Goal: Task Accomplishment & Management: Use online tool/utility

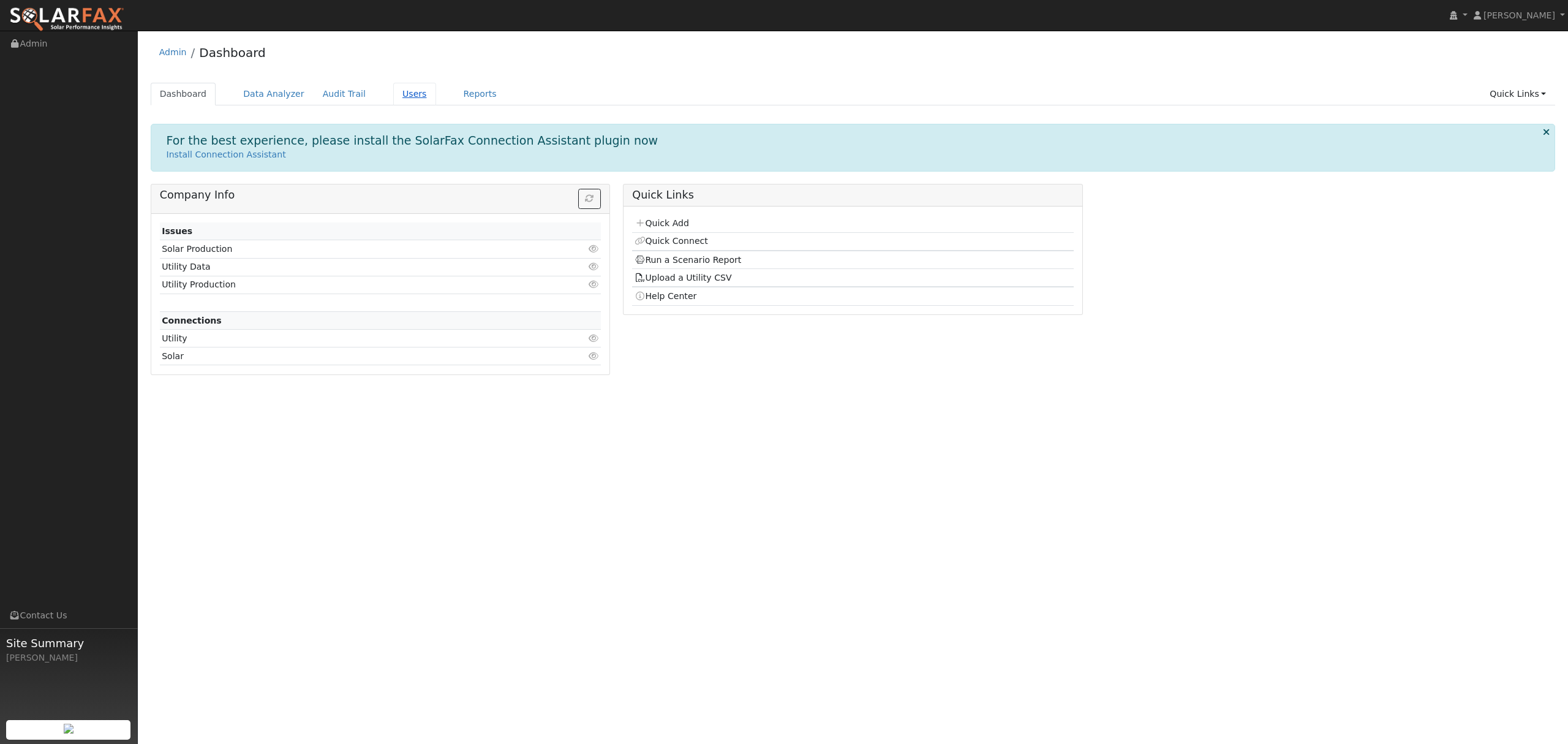
drag, startPoint x: 396, startPoint y: 89, endPoint x: 390, endPoint y: 90, distance: 6.1
click at [396, 89] on link "Users" at bounding box center [414, 94] width 42 height 23
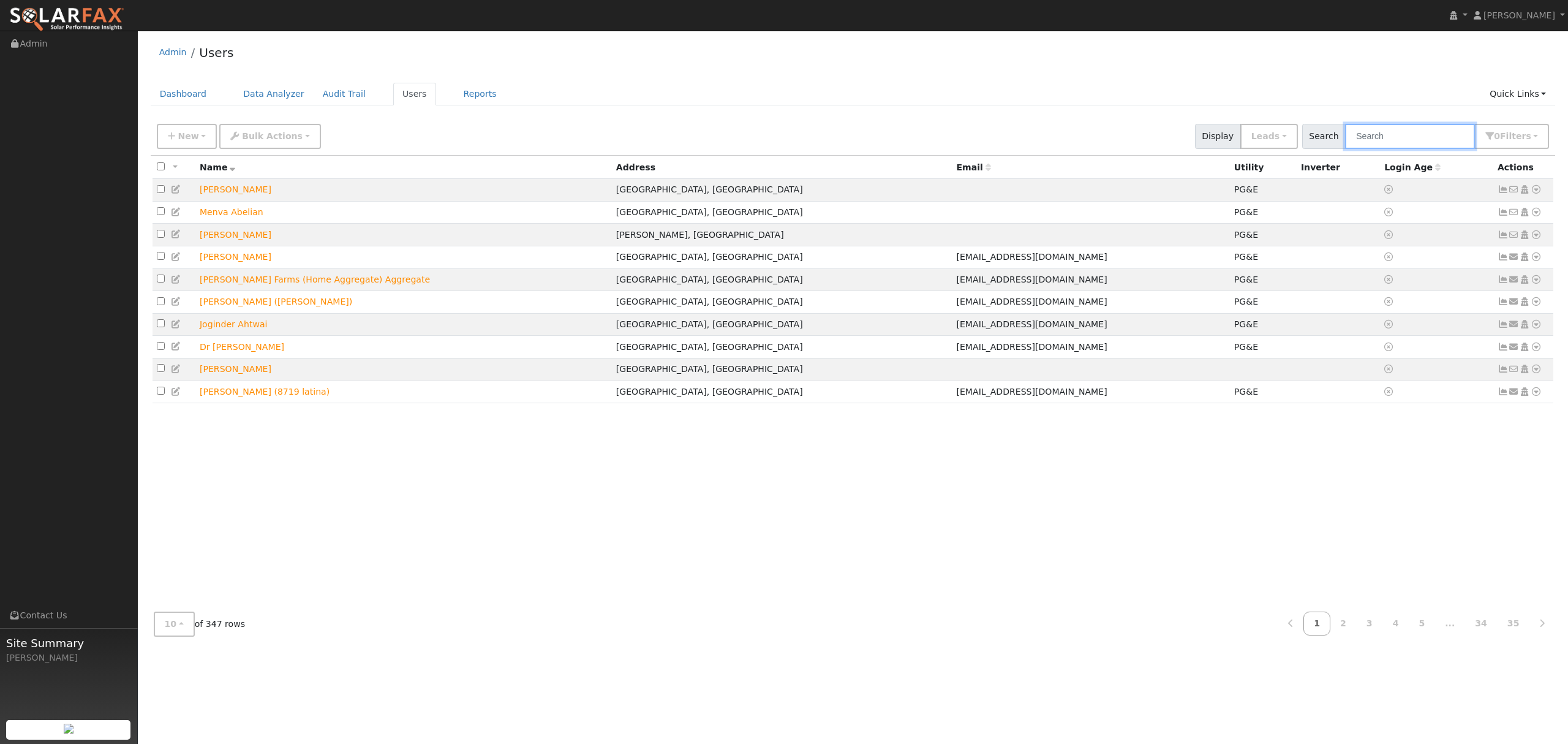
click at [1408, 133] on input "text" at bounding box center [1410, 136] width 130 height 25
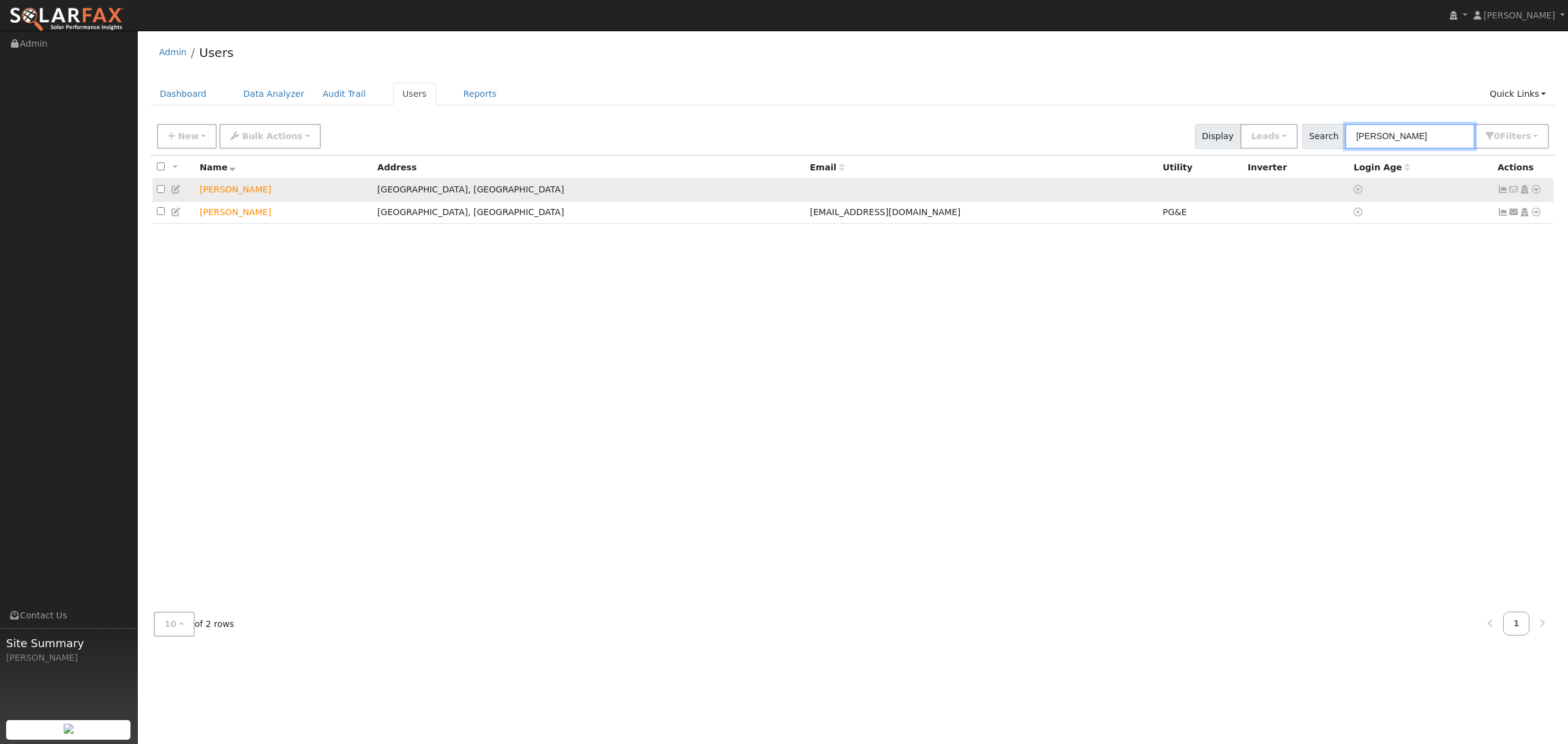
type input "sharma"
click at [1536, 190] on icon at bounding box center [1536, 190] width 11 height 9
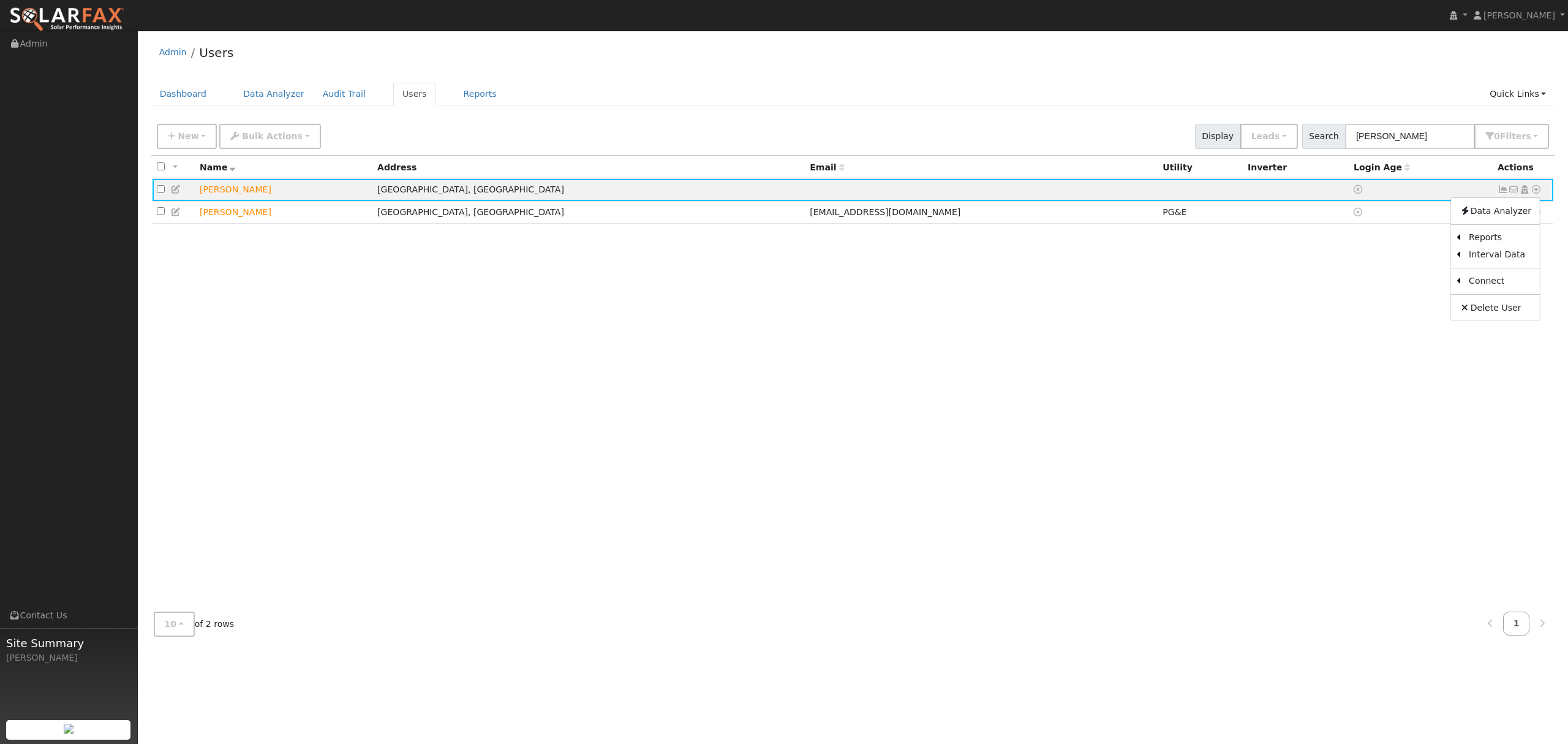
click at [0, 0] on link "Utility" at bounding box center [0, 0] width 0 height 0
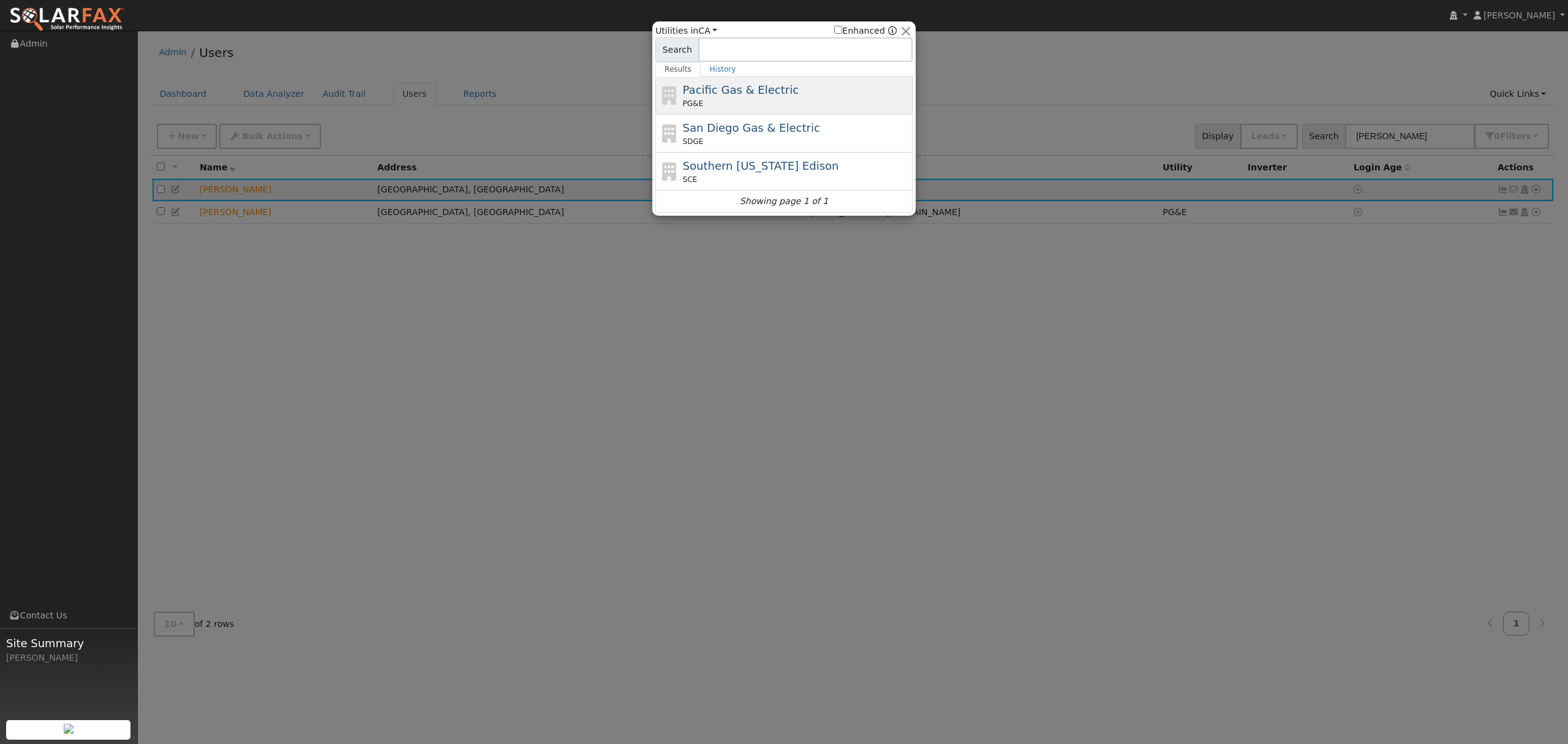
click at [750, 89] on span "Pacific Gas & Electric" at bounding box center [740, 89] width 116 height 13
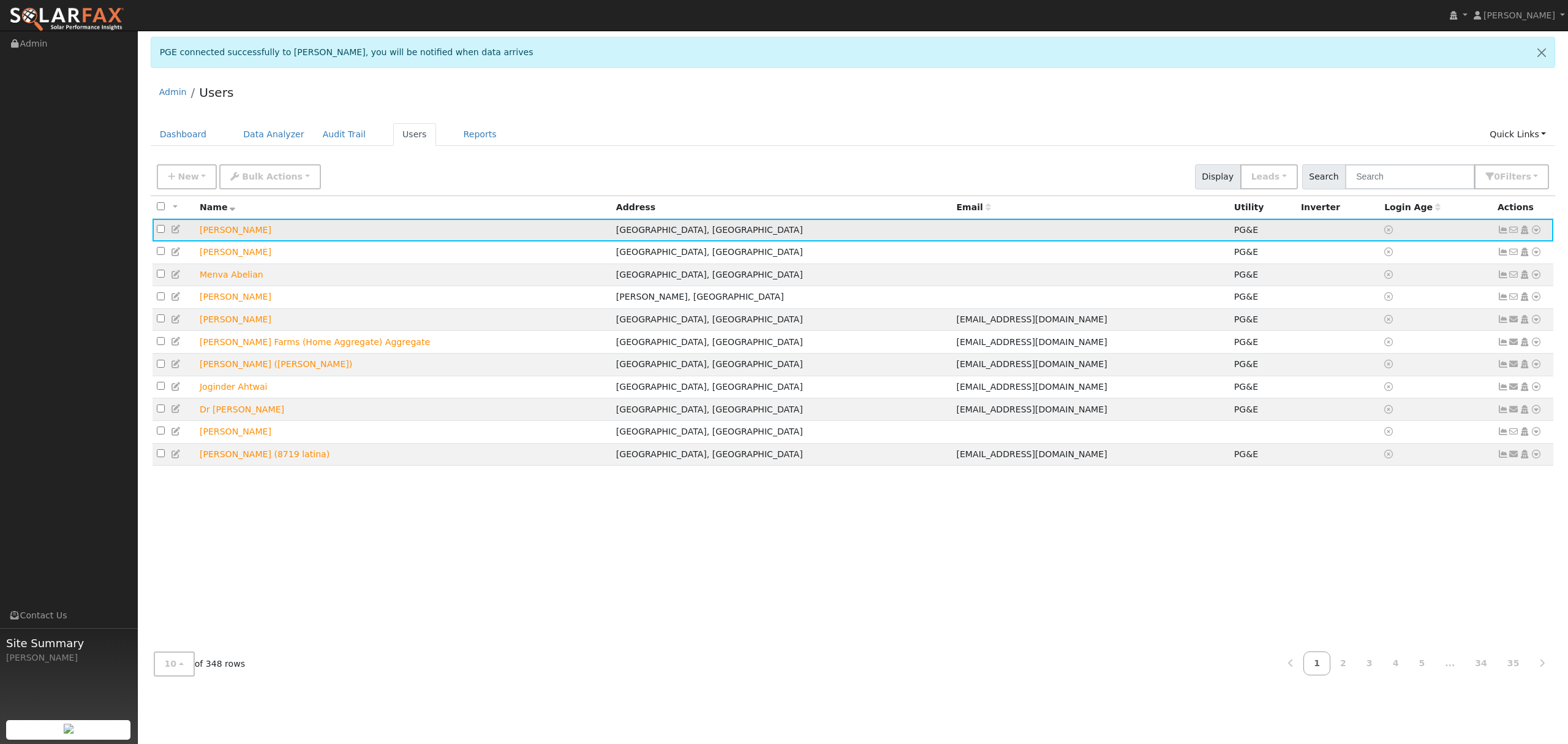
click at [1539, 231] on icon at bounding box center [1536, 230] width 11 height 9
click at [1507, 252] on link "Data Analyzer" at bounding box center [1495, 251] width 89 height 17
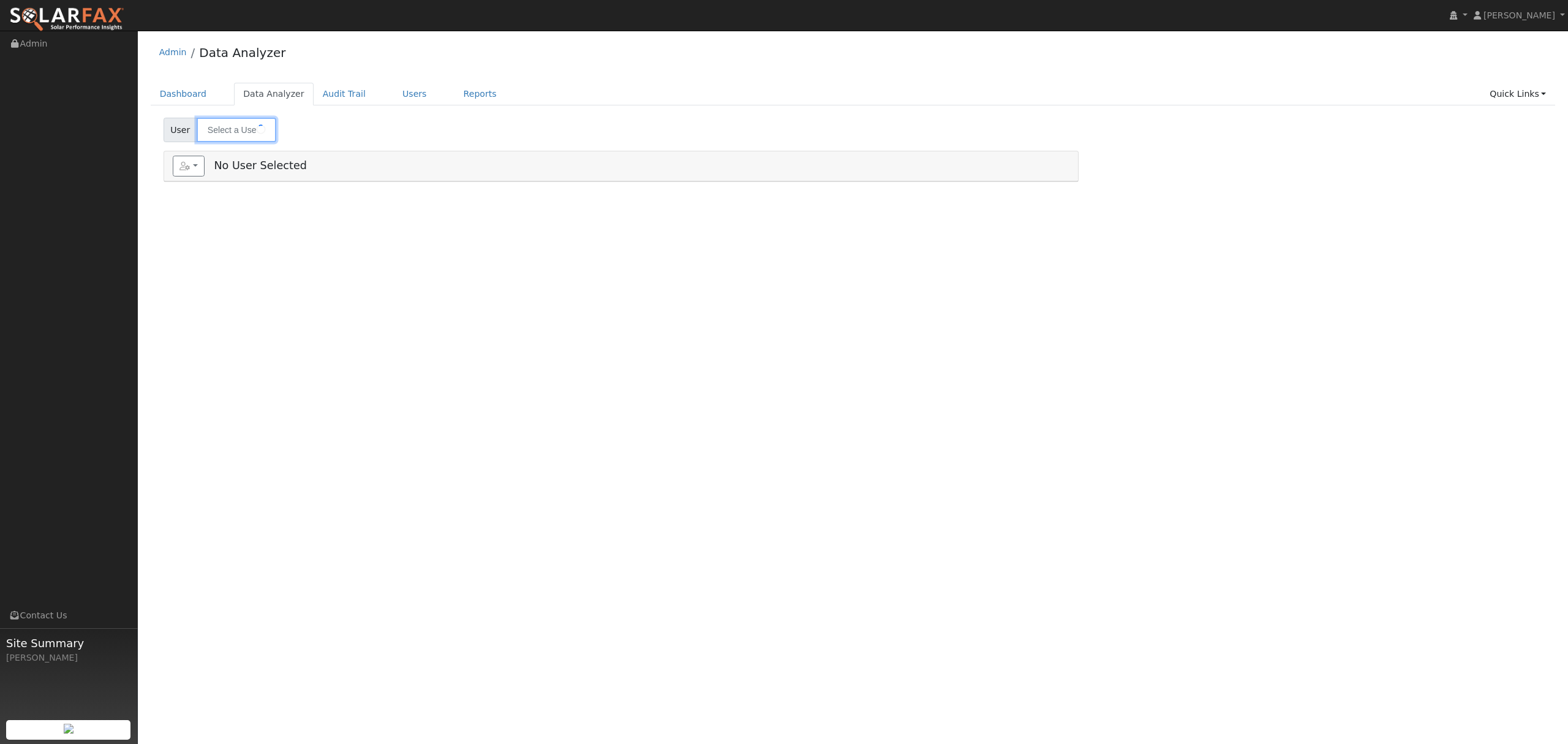
type input "[PERSON_NAME]"
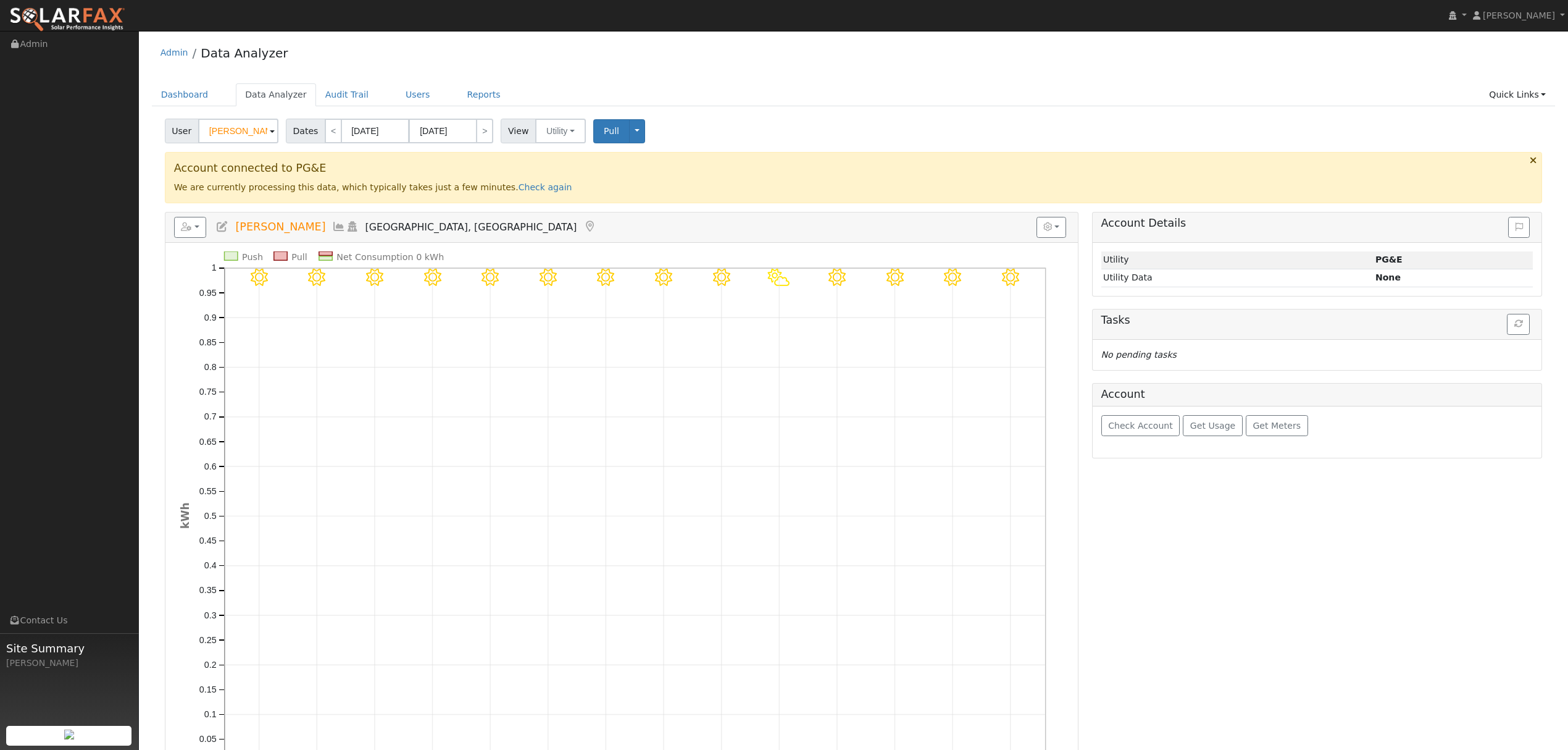
click at [332, 228] on icon at bounding box center [338, 227] width 13 height 11
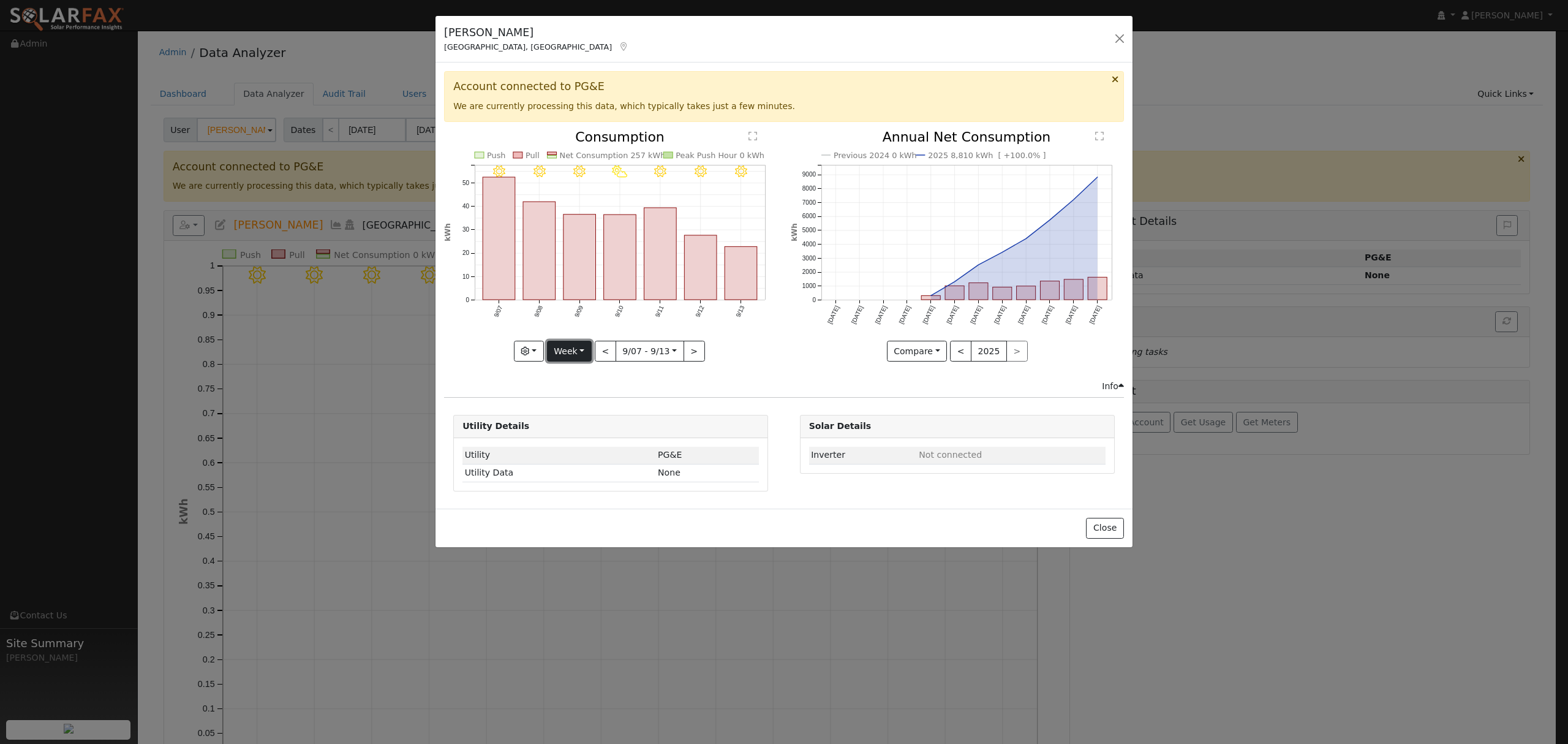
click at [581, 351] on button "Week" at bounding box center [569, 352] width 44 height 21
click at [581, 428] on link "Year" at bounding box center [590, 428] width 85 height 17
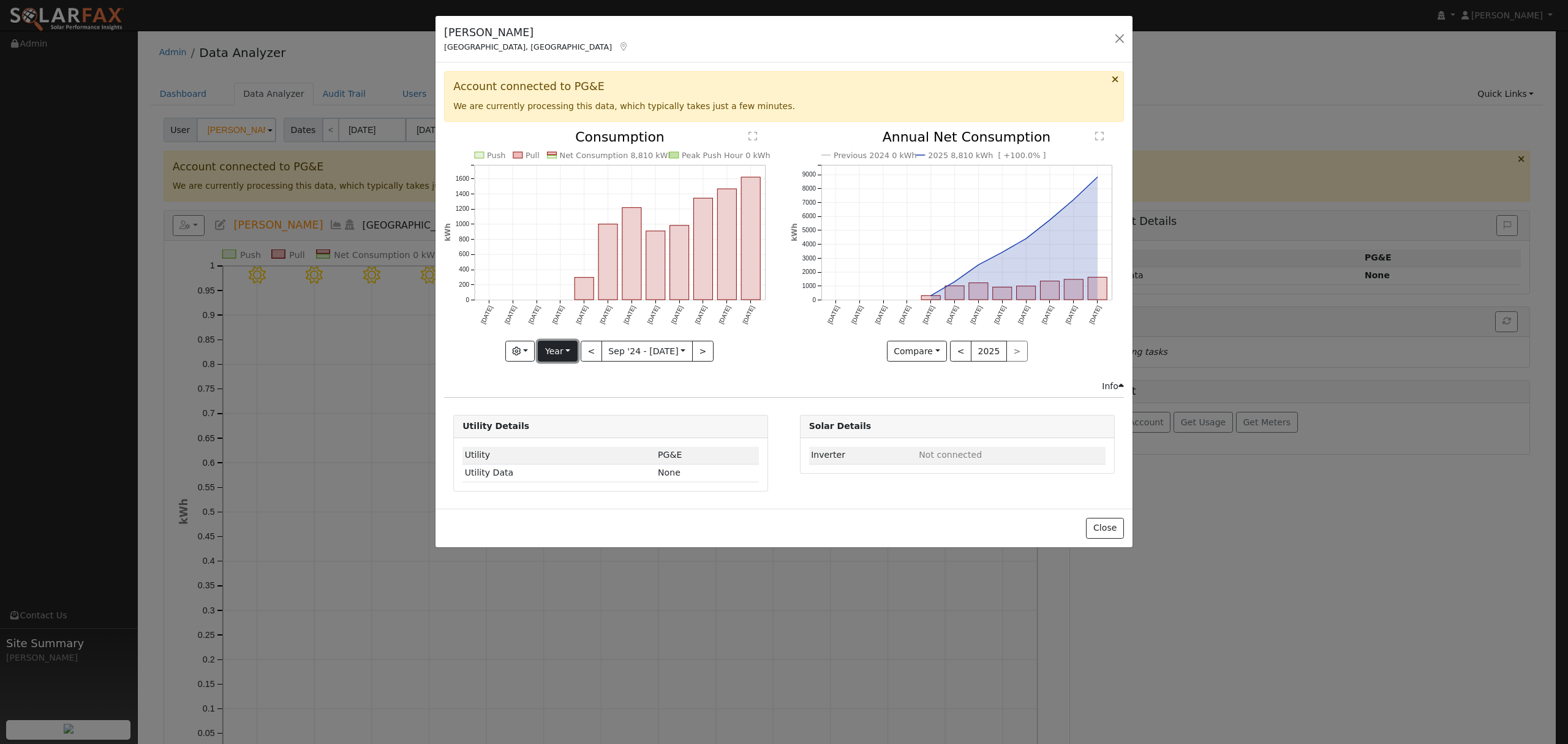
click at [559, 352] on button "Year" at bounding box center [557, 352] width 39 height 21
click at [578, 434] on link "Year" at bounding box center [581, 428] width 85 height 17
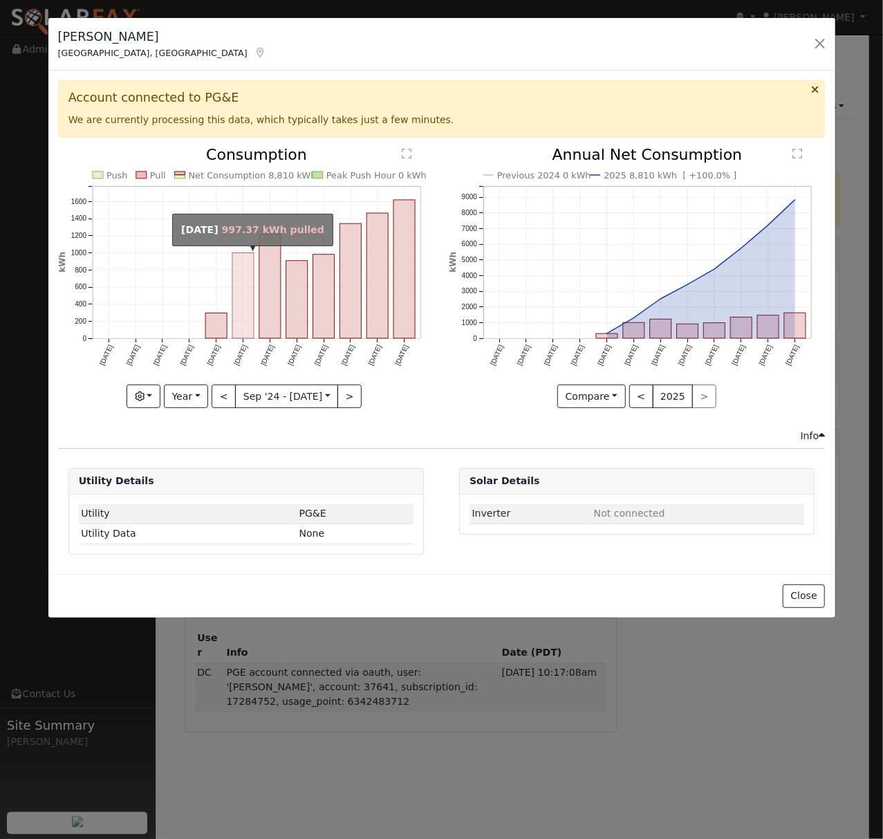
click at [239, 306] on rect "onclick=""" at bounding box center [242, 295] width 21 height 85
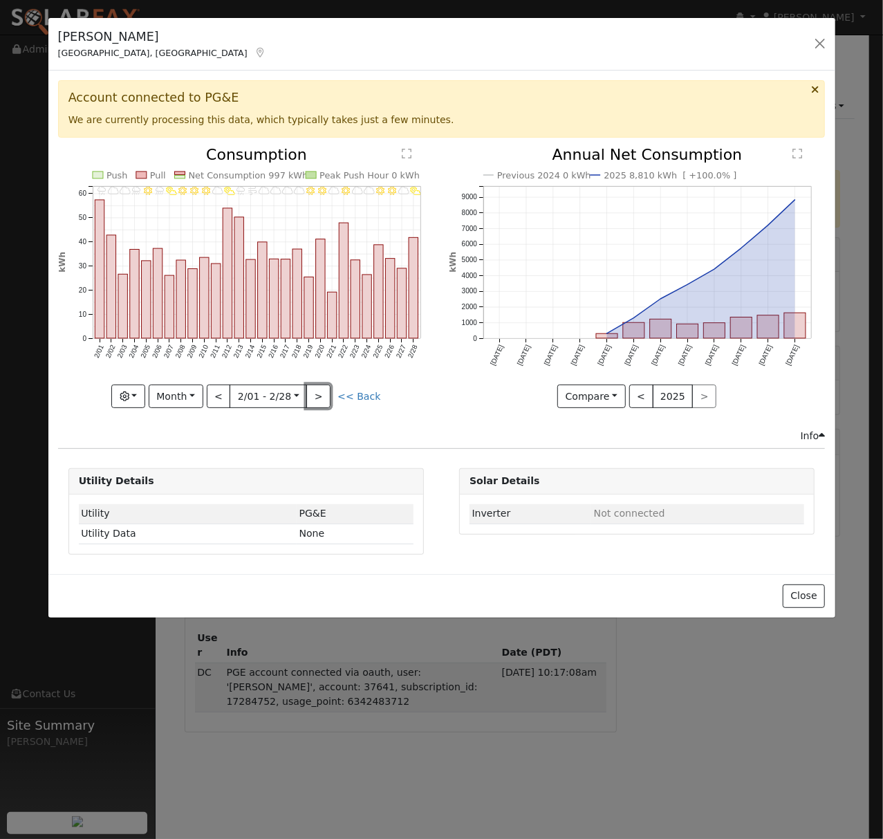
click at [319, 398] on button ">" at bounding box center [318, 397] width 24 height 24
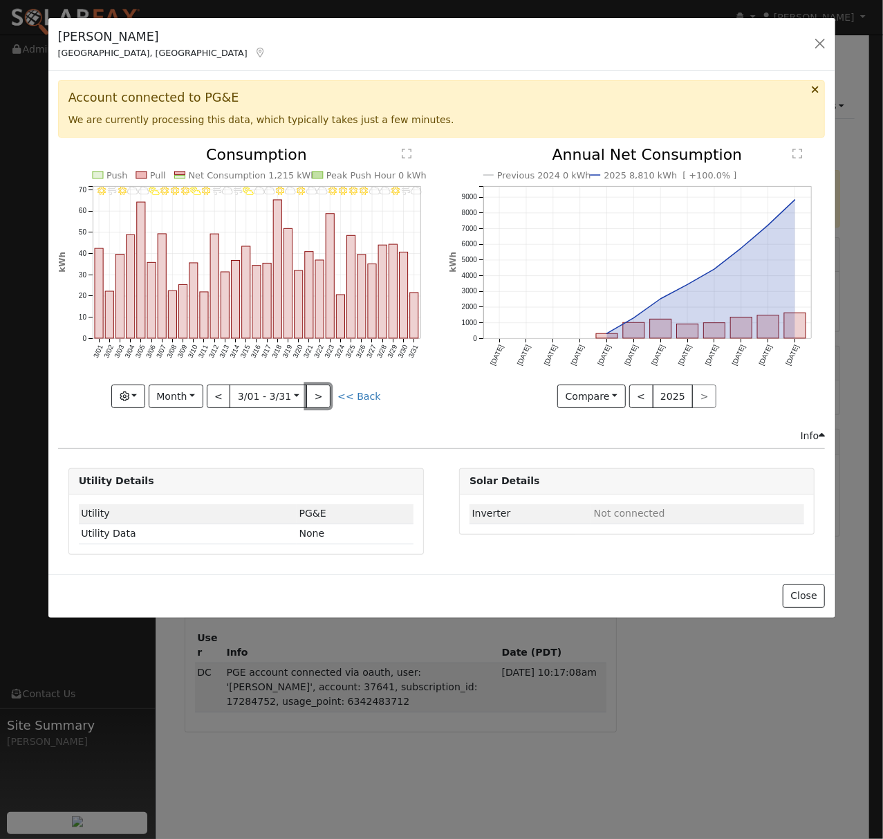
click at [320, 401] on button ">" at bounding box center [318, 397] width 24 height 24
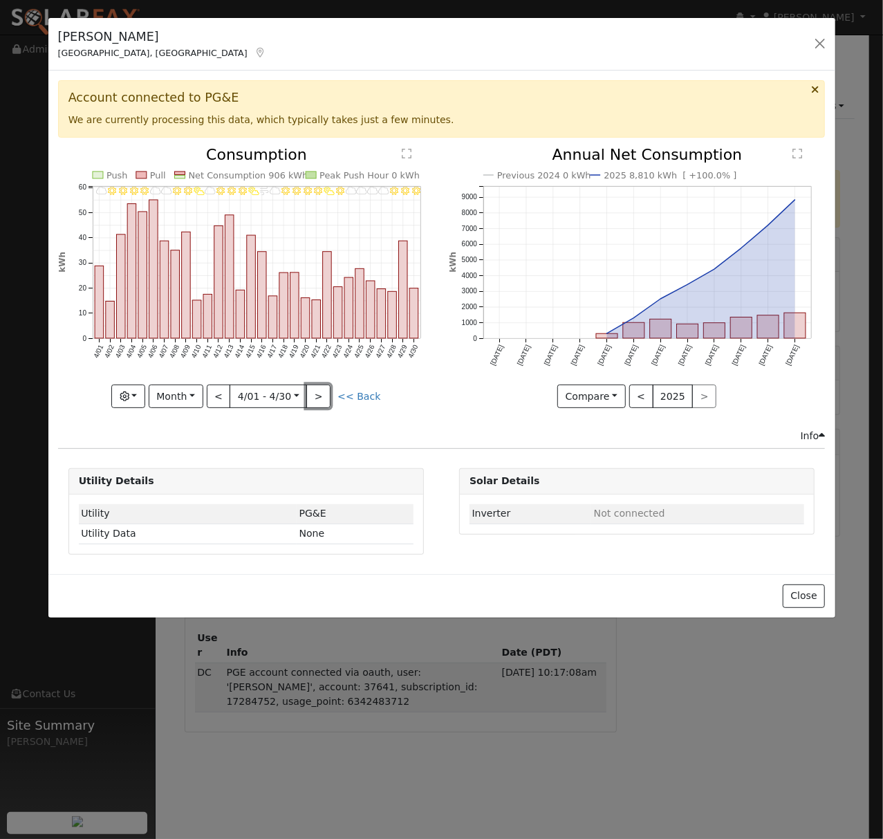
click at [311, 401] on button ">" at bounding box center [318, 397] width 24 height 24
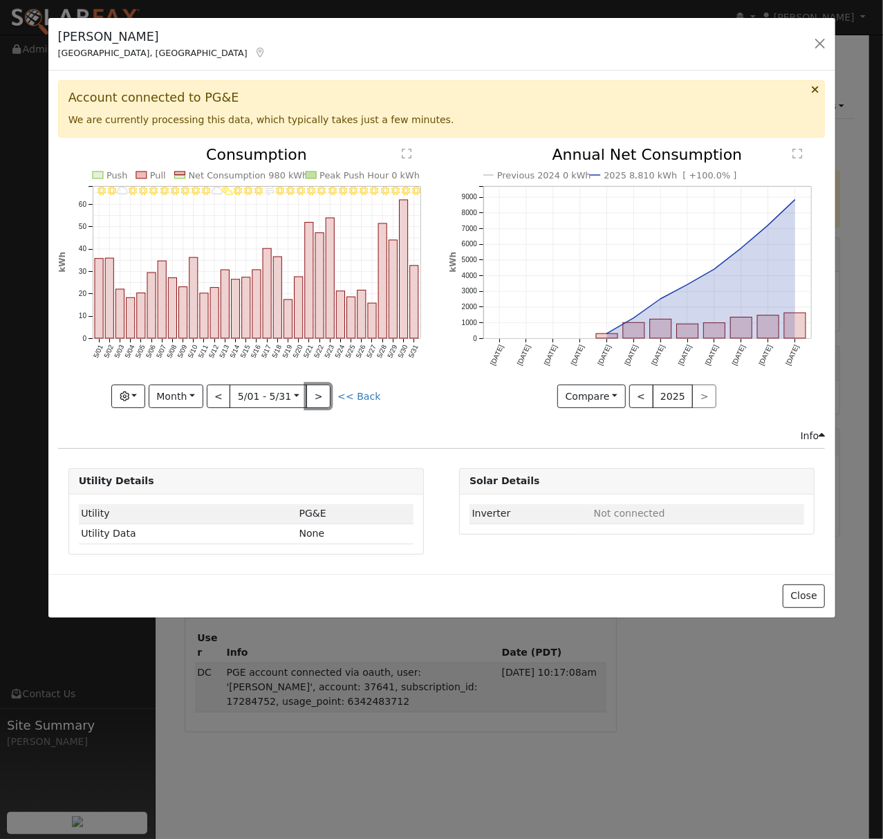
click at [325, 398] on button ">" at bounding box center [318, 397] width 24 height 24
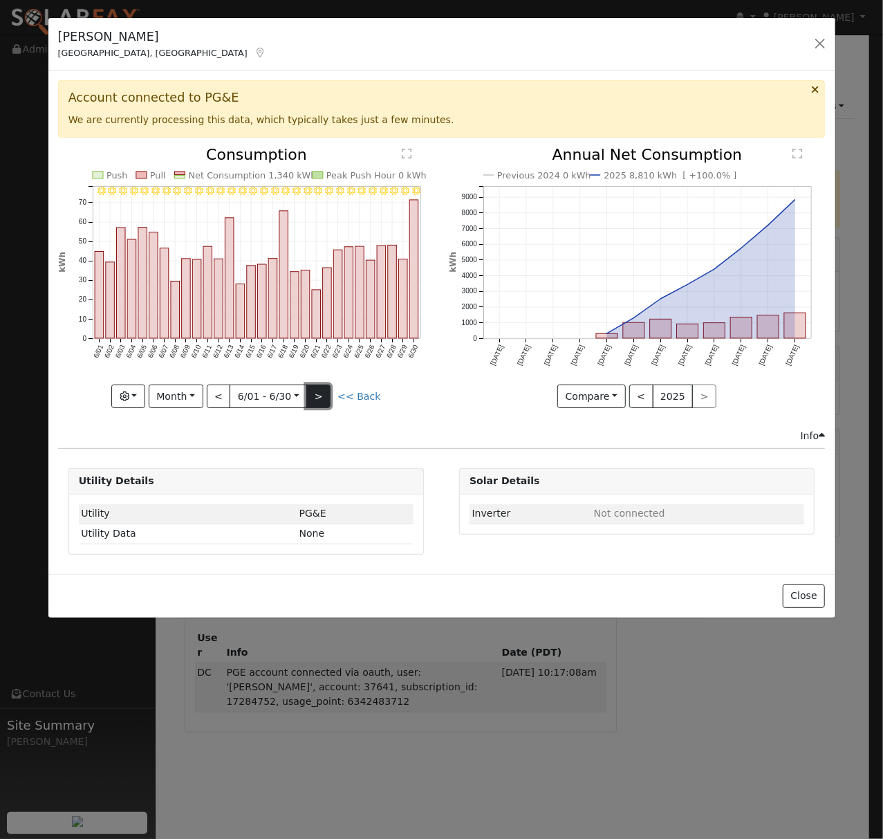
click at [322, 400] on button ">" at bounding box center [318, 397] width 24 height 24
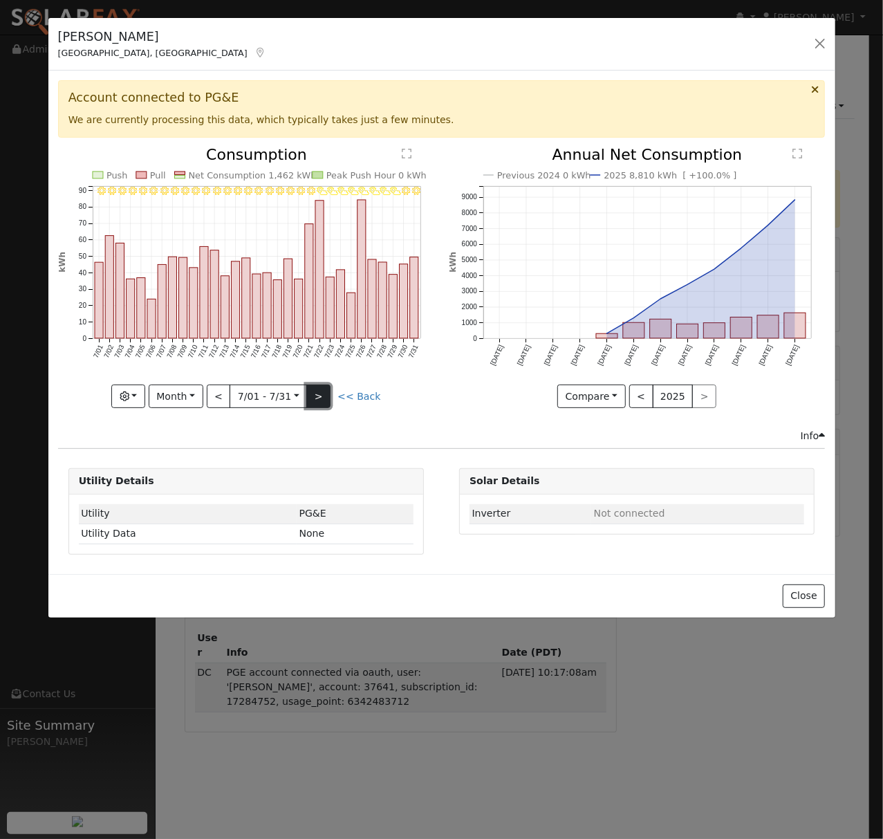
click at [324, 397] on button ">" at bounding box center [318, 397] width 24 height 24
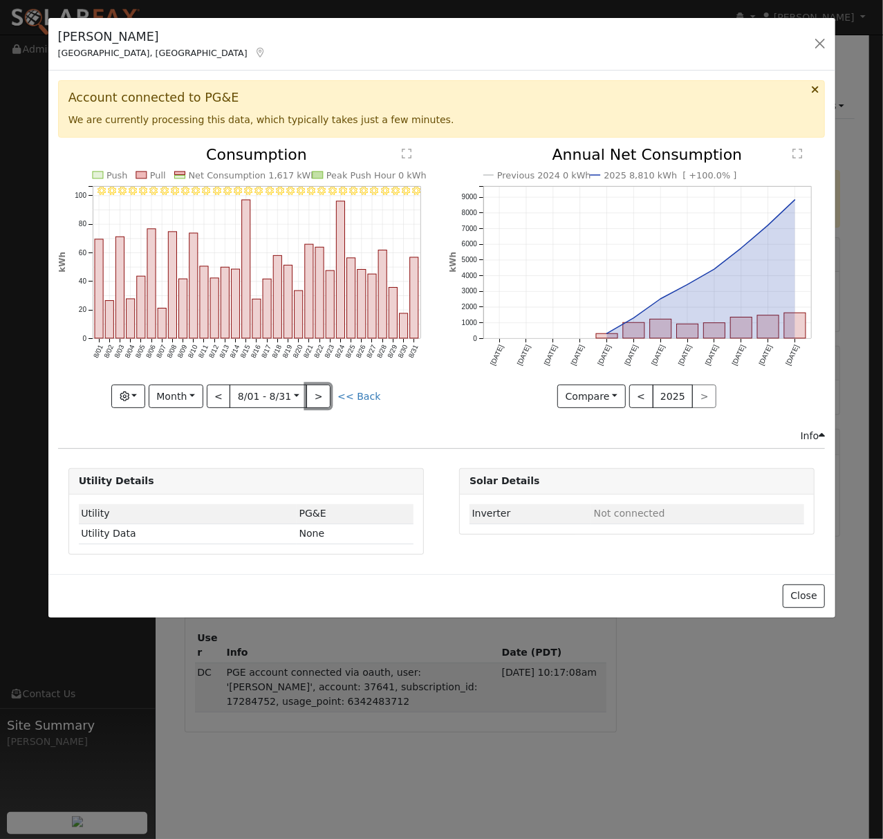
click at [320, 403] on button ">" at bounding box center [318, 397] width 24 height 24
type input "[DATE]"
